Goal: Information Seeking & Learning: Check status

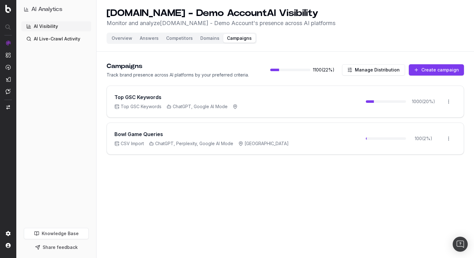
click at [301, 43] on header "UHND.com - Demo Account AI Visibility Monitor and analyze UHND.com - Demo Accou…" at bounding box center [284, 26] width 377 height 52
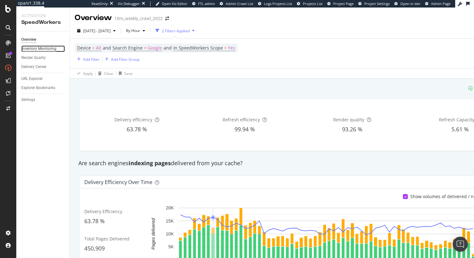
click at [35, 50] on div "Inventory Monitoring" at bounding box center [38, 48] width 35 height 7
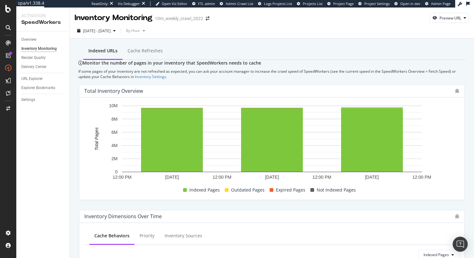
click at [154, 79] on div "If some pages of your inventory are not refreshed as expected, you can ask your…" at bounding box center [271, 74] width 387 height 11
click at [140, 74] on div "Monitor the number of pages in your inventory that SpeedWorkers needs to cache …" at bounding box center [271, 69] width 387 height 19
click at [230, 79] on div "If some pages of your inventory are not refreshed as expected, you can ask your…" at bounding box center [271, 74] width 387 height 11
click at [251, 46] on div "Indexed URLs Cache refreshes" at bounding box center [271, 51] width 387 height 17
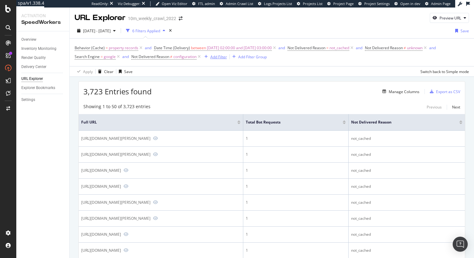
click at [221, 55] on div "Add Filter" at bounding box center [218, 56] width 17 height 5
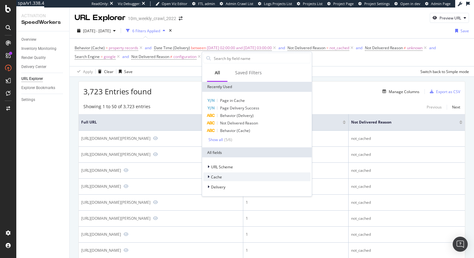
click at [229, 177] on div "Cache" at bounding box center [256, 176] width 107 height 9
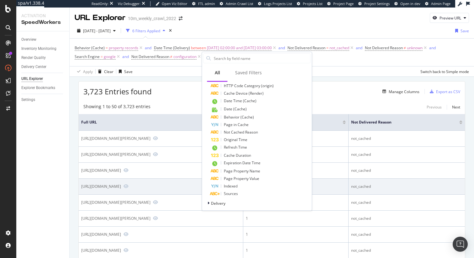
scroll to position [163, 0]
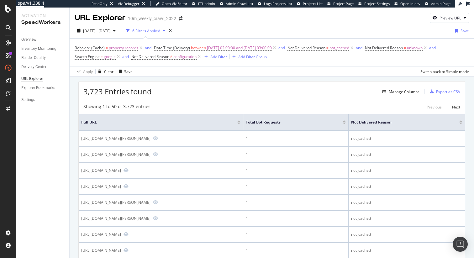
click at [392, 90] on div "Manage Columns" at bounding box center [404, 91] width 31 height 5
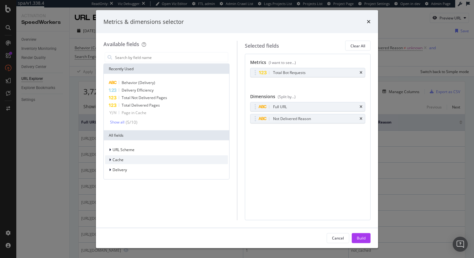
click at [150, 158] on div "Cache" at bounding box center [166, 159] width 123 height 9
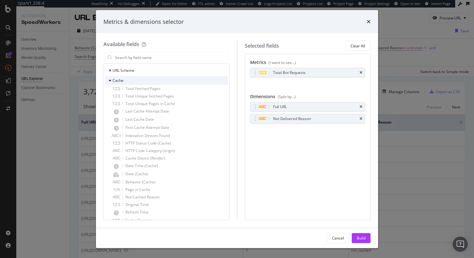
scroll to position [137, 0]
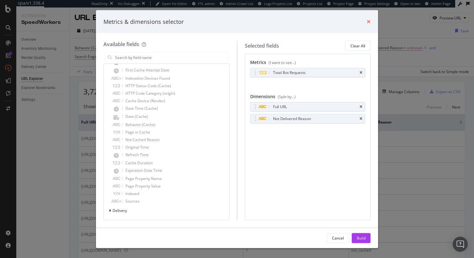
click at [367, 23] on icon "times" at bounding box center [369, 21] width 4 height 5
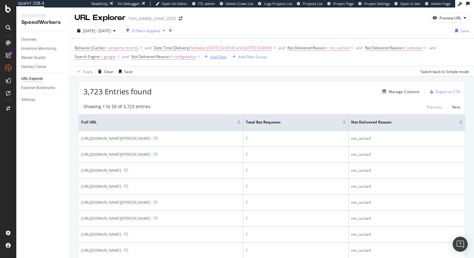
click at [218, 58] on div "Add Filter" at bounding box center [218, 56] width 17 height 5
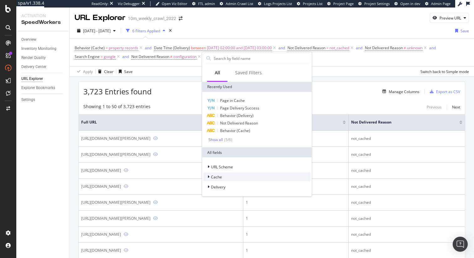
click at [216, 180] on div "Cache" at bounding box center [256, 176] width 107 height 9
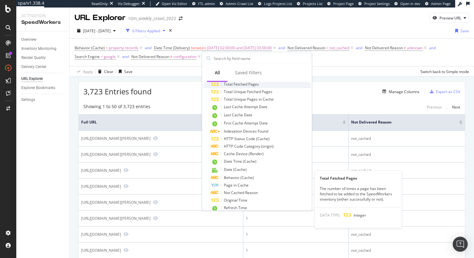
scroll to position [163, 0]
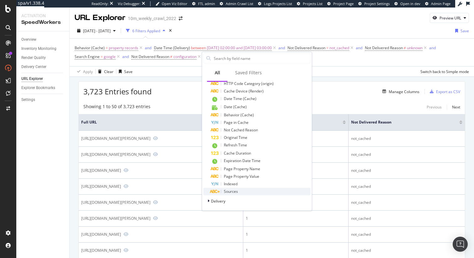
click at [232, 193] on span "Sources" at bounding box center [231, 191] width 14 height 5
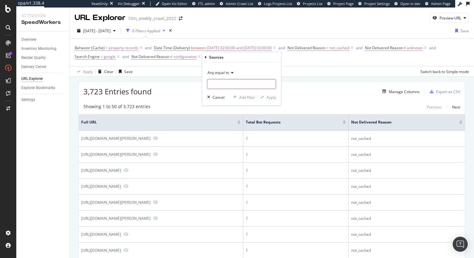
click at [225, 83] on input "text" at bounding box center [241, 84] width 68 height 10
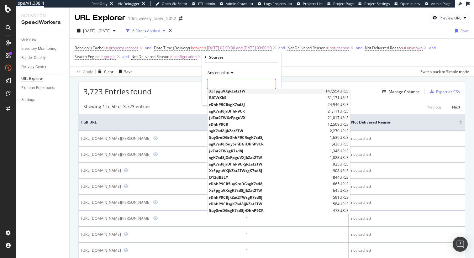
scroll to position [0, 0]
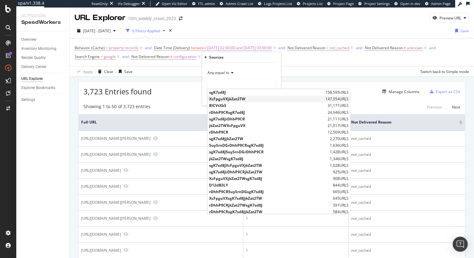
click at [232, 98] on span "XcFpguVX jkZat2TW" at bounding box center [266, 98] width 115 height 5
type input "XcFpguVX,jkZat2TW"
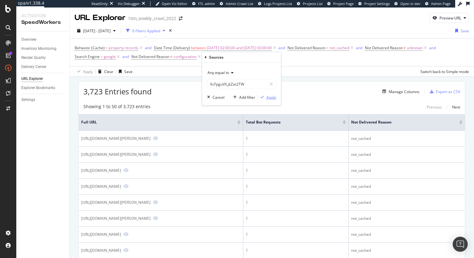
click at [272, 99] on div "Apply" at bounding box center [271, 97] width 10 height 5
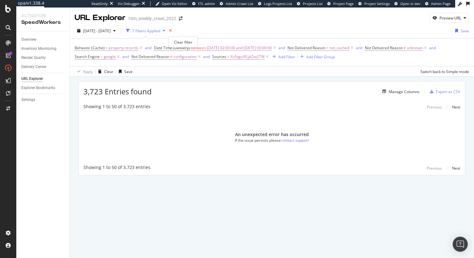
click at [172, 31] on icon "times" at bounding box center [170, 31] width 3 height 4
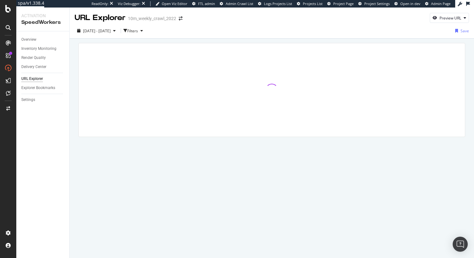
click at [169, 42] on div at bounding box center [272, 99] width 404 height 120
click at [138, 32] on div "Filters" at bounding box center [132, 30] width 11 height 5
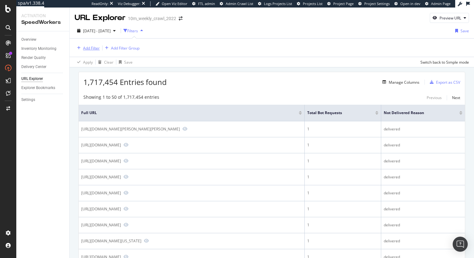
click at [95, 47] on div "Add Filter" at bounding box center [91, 47] width 17 height 5
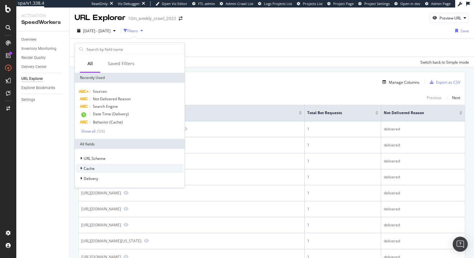
click at [108, 167] on div "Cache" at bounding box center [129, 168] width 107 height 9
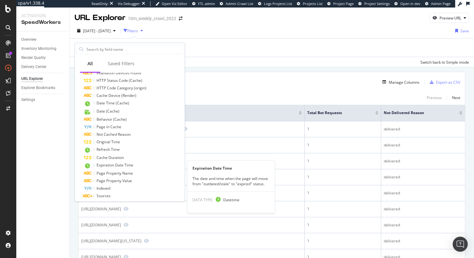
scroll to position [164, 0]
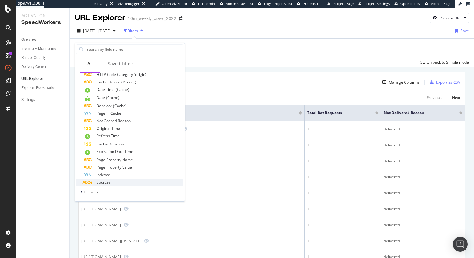
click at [119, 182] on div "Sources" at bounding box center [134, 183] width 100 height 8
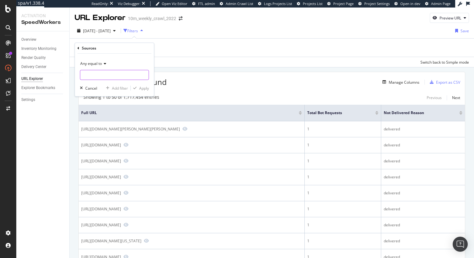
click at [124, 77] on input "text" at bounding box center [114, 75] width 68 height 10
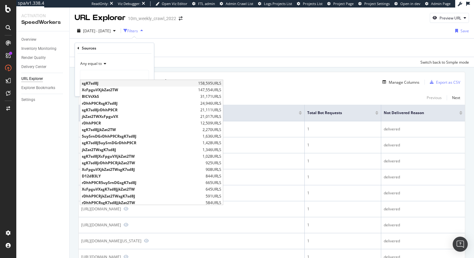
click at [113, 82] on span "sgK7sd8J" at bounding box center [139, 83] width 115 height 5
type input "sgK7sd8J"
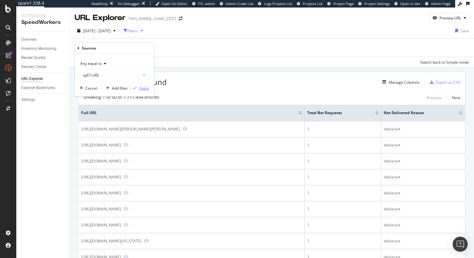
click at [141, 86] on div "Apply" at bounding box center [144, 88] width 10 height 5
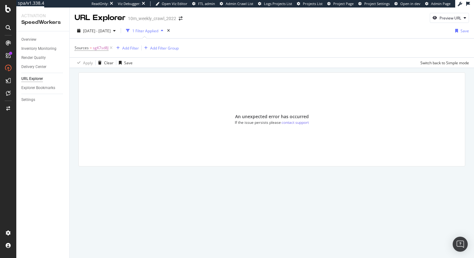
click at [202, 107] on div "An unexpected error has occurred If the issue persists please contact support" at bounding box center [272, 119] width 386 height 93
click at [99, 47] on span "sgK7sd8J" at bounding box center [101, 48] width 16 height 9
click at [105, 64] on icon at bounding box center [104, 63] width 4 height 4
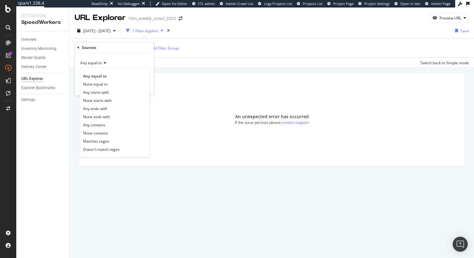
click at [132, 56] on div "Any equal to Any equal to None equal to Any starts with None starts with Any en…" at bounding box center [114, 74] width 79 height 43
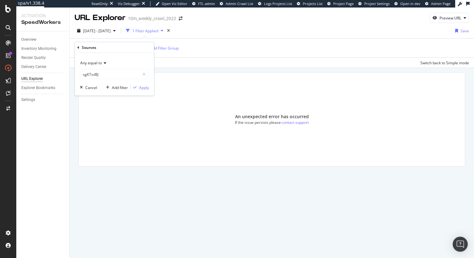
click at [80, 48] on div "Sources" at bounding box center [114, 47] width 74 height 11
click at [78, 47] on icon at bounding box center [78, 47] width 2 height 4
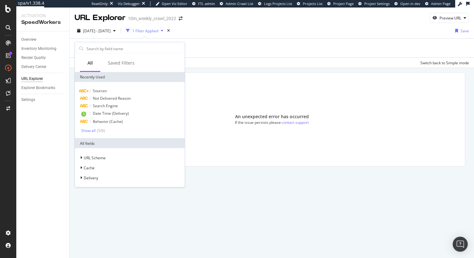
click at [232, 67] on div "Apply Clear Save Switch back to Simple mode" at bounding box center [272, 62] width 404 height 10
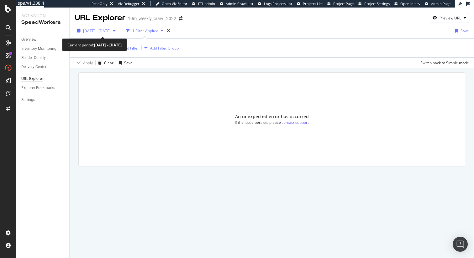
click at [112, 27] on div "2025 Oct. 5th - Oct. 7th" at bounding box center [97, 30] width 44 height 9
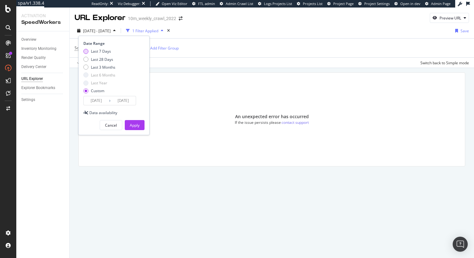
click at [105, 49] on div "Last 7 Days" at bounding box center [101, 51] width 20 height 5
type input "2025/10/02"
type input "2025/10/08"
click at [135, 122] on div "Apply" at bounding box center [135, 124] width 10 height 9
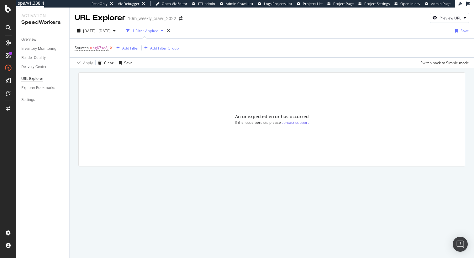
click at [110, 48] on icon at bounding box center [110, 48] width 5 height 6
click at [170, 82] on div at bounding box center [272, 118] width 386 height 93
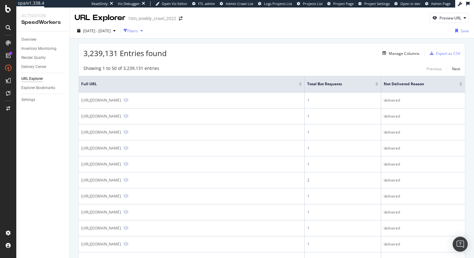
click at [145, 29] on div "Filters" at bounding box center [134, 30] width 22 height 9
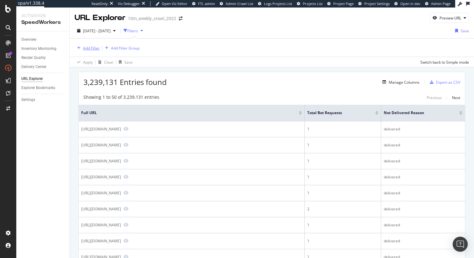
click at [97, 49] on div "Add Filter" at bounding box center [91, 47] width 17 height 5
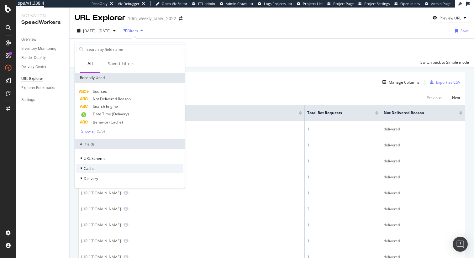
click at [104, 168] on div "Cache" at bounding box center [129, 168] width 107 height 9
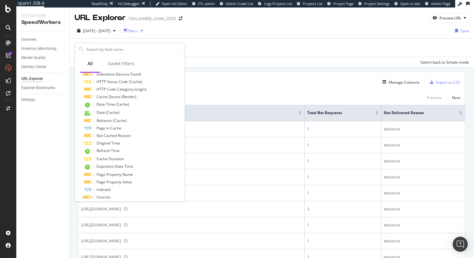
scroll to position [164, 0]
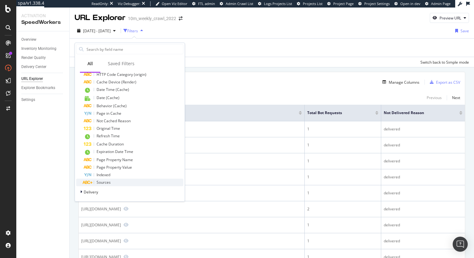
click at [115, 182] on div "Sources" at bounding box center [134, 183] width 100 height 8
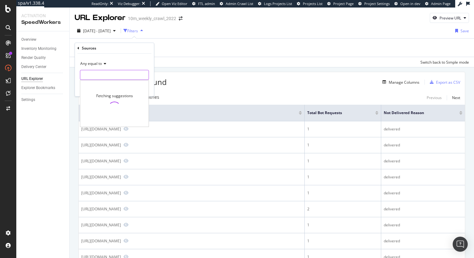
click at [118, 74] on input "text" at bounding box center [114, 75] width 68 height 10
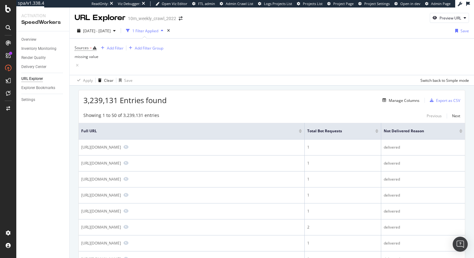
click at [262, 112] on div "Showing 1 to 50 of 3,239,131 entries Previous Next" at bounding box center [272, 116] width 386 height 8
click at [80, 62] on icon at bounding box center [77, 65] width 5 height 6
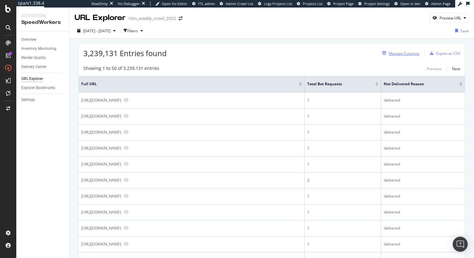
click at [413, 52] on div "Manage Columns" at bounding box center [404, 53] width 31 height 5
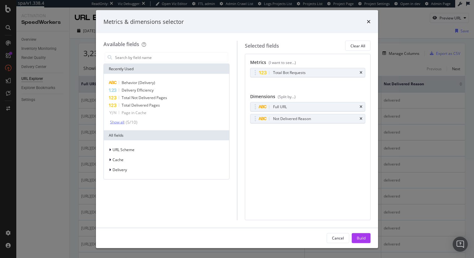
click at [117, 122] on div "Show all" at bounding box center [117, 122] width 14 height 4
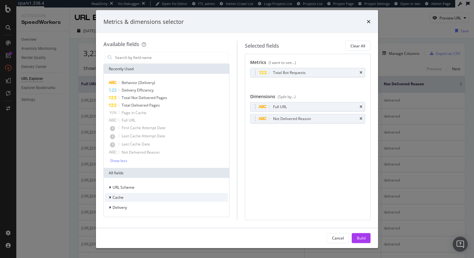
click at [123, 195] on div "Cache" at bounding box center [166, 197] width 123 height 9
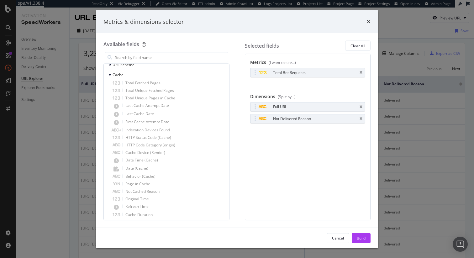
scroll to position [174, 0]
click at [361, 102] on div "Full URL" at bounding box center [307, 106] width 115 height 9
click at [361, 106] on icon "times" at bounding box center [360, 107] width 3 height 4
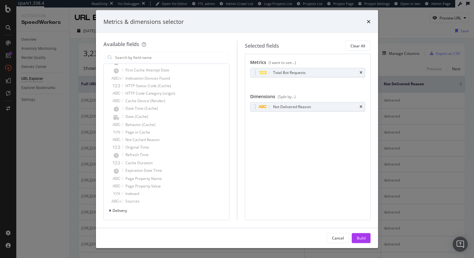
click at [361, 106] on icon "times" at bounding box center [360, 107] width 3 height 4
click at [361, 73] on icon "times" at bounding box center [360, 73] width 3 height 4
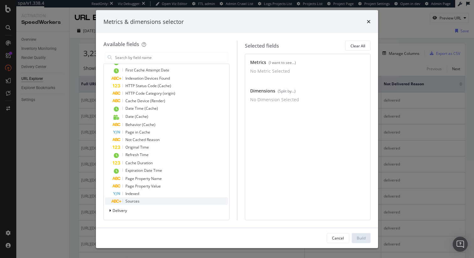
click at [145, 200] on div "Sources" at bounding box center [169, 201] width 115 height 8
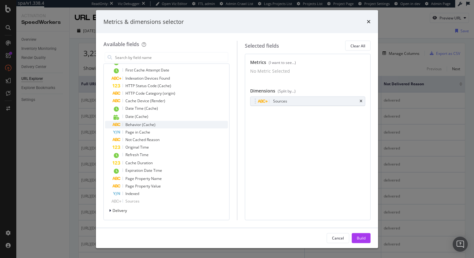
click at [159, 125] on div "Behavior (Cache)" at bounding box center [169, 125] width 115 height 8
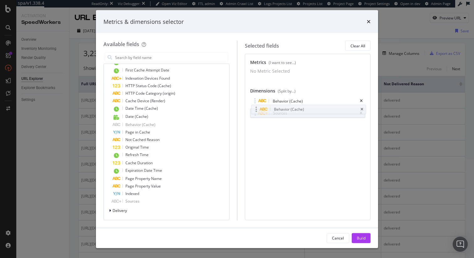
drag, startPoint x: 258, startPoint y: 116, endPoint x: 258, endPoint y: 105, distance: 11.0
click at [258, 105] on body "spa/v1.338.4 ReadOnly: Viz Debugger: Open Viz Editor FTL admin Admin Crawl List…" at bounding box center [237, 129] width 474 height 258
click at [364, 237] on div "Build" at bounding box center [361, 237] width 9 height 5
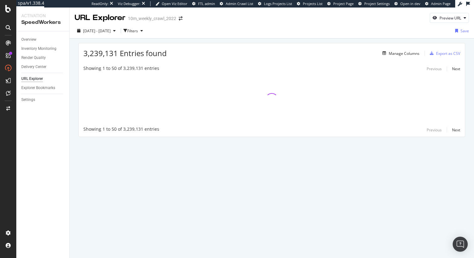
click at [244, 47] on div "3,239,131 Entries found Manage Columns Export as CSV" at bounding box center [272, 50] width 386 height 15
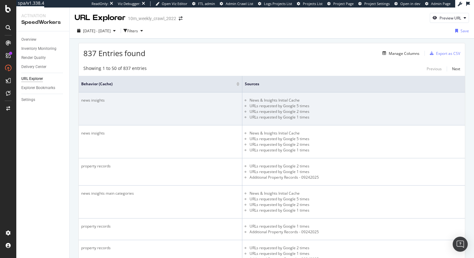
click at [264, 100] on li "News & Insights Initial Cache" at bounding box center [355, 100] width 213 height 6
click at [274, 110] on li "URLs requested by Google 2 times" at bounding box center [355, 112] width 213 height 6
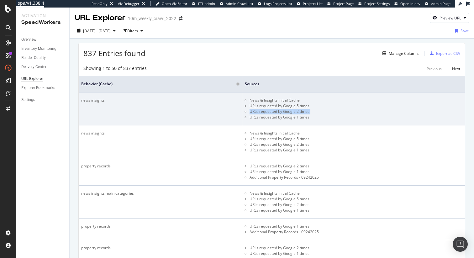
click at [274, 110] on li "URLs requested by Google 2 times" at bounding box center [355, 112] width 213 height 6
click at [278, 114] on li "URLs requested by Google 1 times" at bounding box center [355, 117] width 213 height 6
click at [281, 110] on li "URLs requested by Google 2 times" at bounding box center [355, 112] width 213 height 6
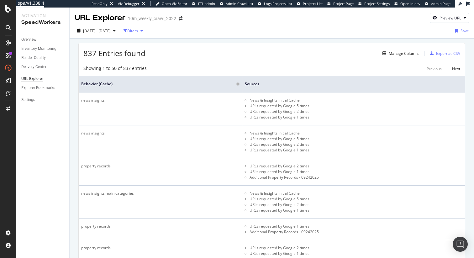
click at [145, 32] on div "button" at bounding box center [142, 31] width 8 height 4
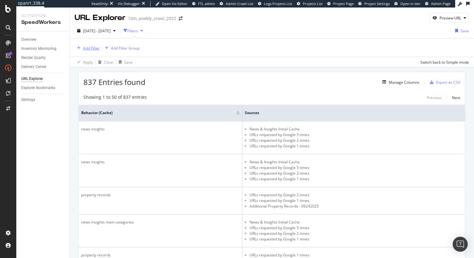
click at [93, 50] on div "Add Filter" at bounding box center [91, 47] width 17 height 5
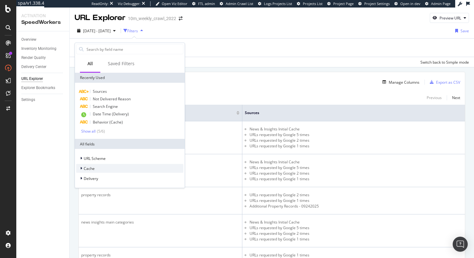
click at [125, 169] on div "Cache" at bounding box center [129, 168] width 107 height 9
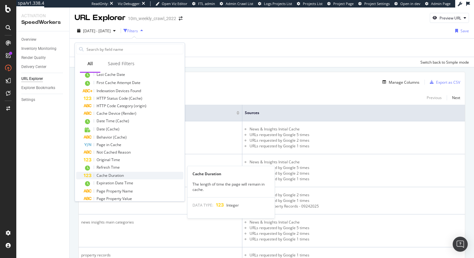
scroll to position [164, 0]
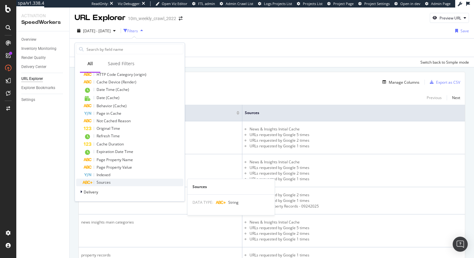
click at [131, 182] on div "Sources" at bounding box center [134, 183] width 100 height 8
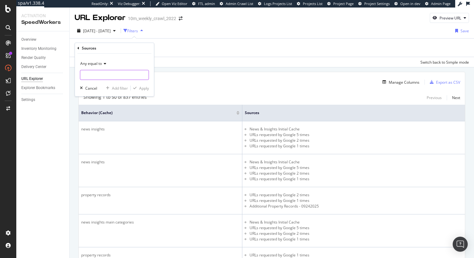
click at [125, 72] on input "text" at bounding box center [114, 75] width 68 height 10
click at [135, 60] on div "Any equal to" at bounding box center [114, 64] width 69 height 10
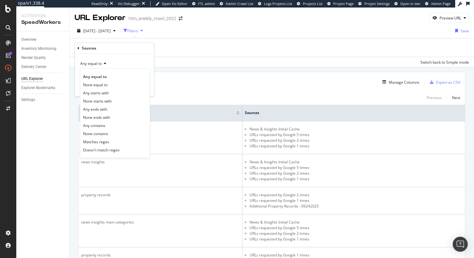
click at [79, 48] on icon at bounding box center [78, 48] width 2 height 4
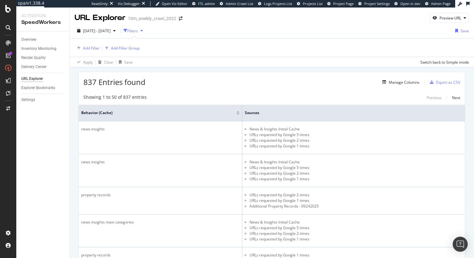
click at [290, 43] on div "Add Filter Add Filter Group" at bounding box center [272, 48] width 394 height 18
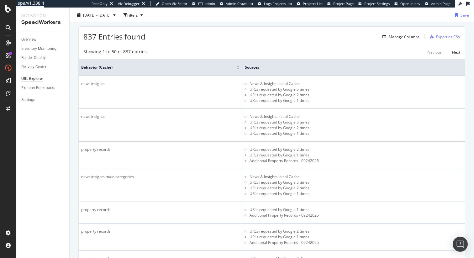
scroll to position [0, 0]
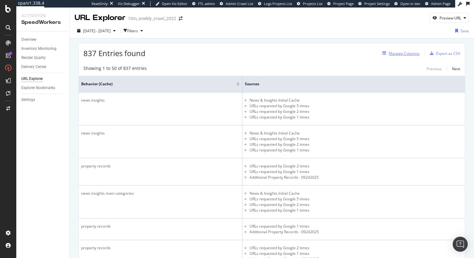
click at [398, 54] on div "Manage Columns" at bounding box center [404, 53] width 31 height 5
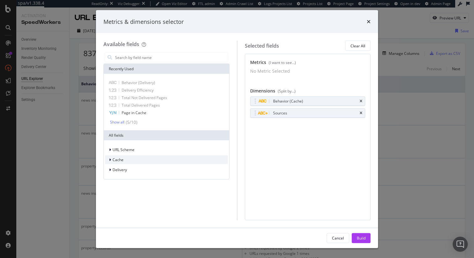
click at [141, 161] on div "Cache" at bounding box center [166, 159] width 123 height 9
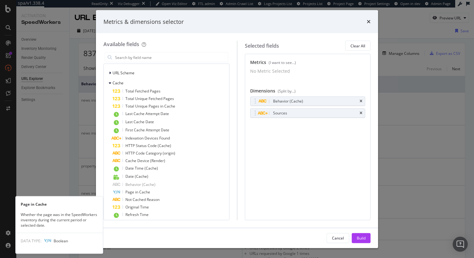
scroll to position [57, 0]
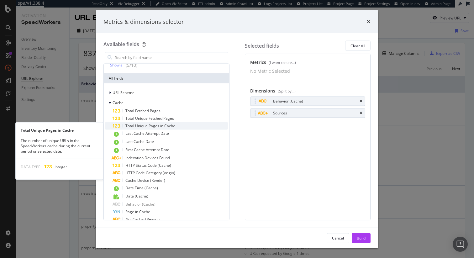
click at [171, 124] on span "Total Unique Pages in Cache" at bounding box center [150, 125] width 50 height 5
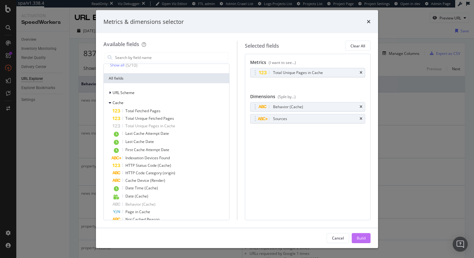
click at [362, 239] on div "Build" at bounding box center [361, 237] width 9 height 5
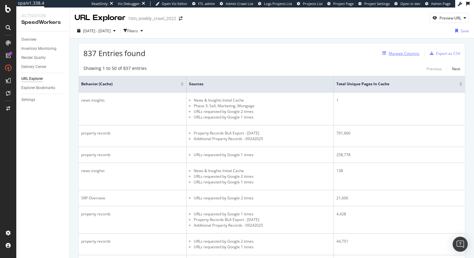
click at [410, 51] on div "Manage Columns" at bounding box center [404, 53] width 31 height 5
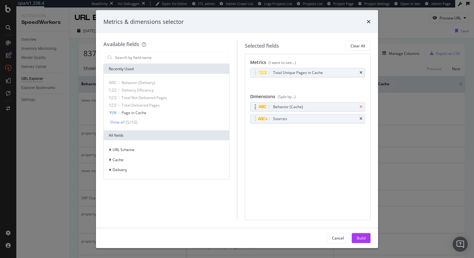
click at [361, 107] on icon "times" at bounding box center [360, 107] width 3 height 4
click at [362, 240] on div "Build" at bounding box center [361, 237] width 9 height 9
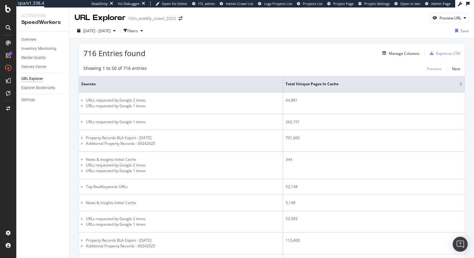
click at [461, 85] on div at bounding box center [460, 85] width 3 height 2
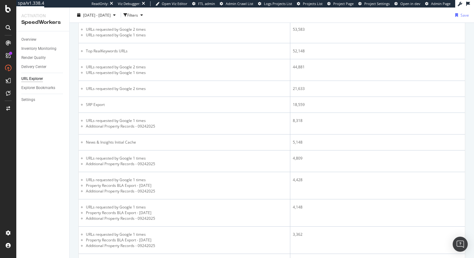
scroll to position [289, 0]
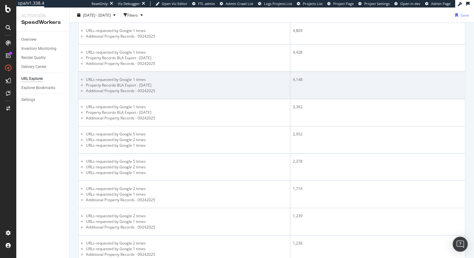
click at [192, 91] on li "Additional Property Records - 09242025" at bounding box center [186, 91] width 201 height 6
click at [148, 92] on li "Additional Property Records - 09242025" at bounding box center [186, 91] width 201 height 6
click at [156, 86] on li "Property Records BLA Export - Sept 2, 2025" at bounding box center [186, 85] width 201 height 6
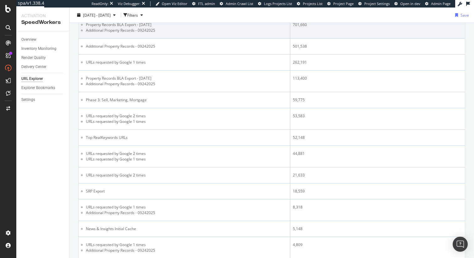
scroll to position [0, 0]
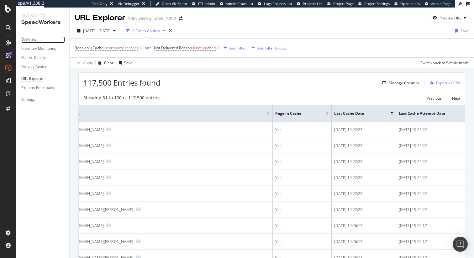
scroll to position [0, 17]
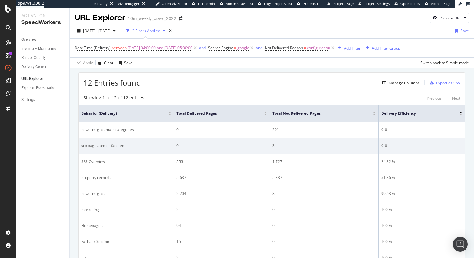
click at [205, 131] on div "0" at bounding box center [221, 130] width 91 height 6
